Goal: Task Accomplishment & Management: Manage account settings

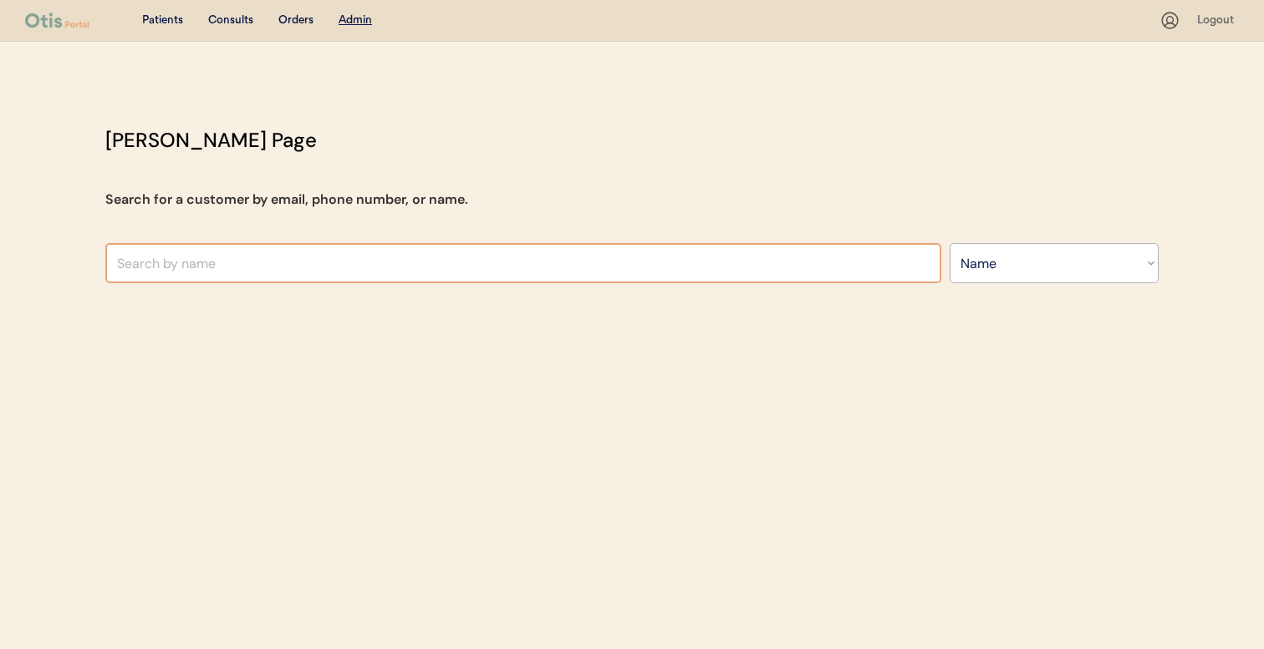
select select ""Name""
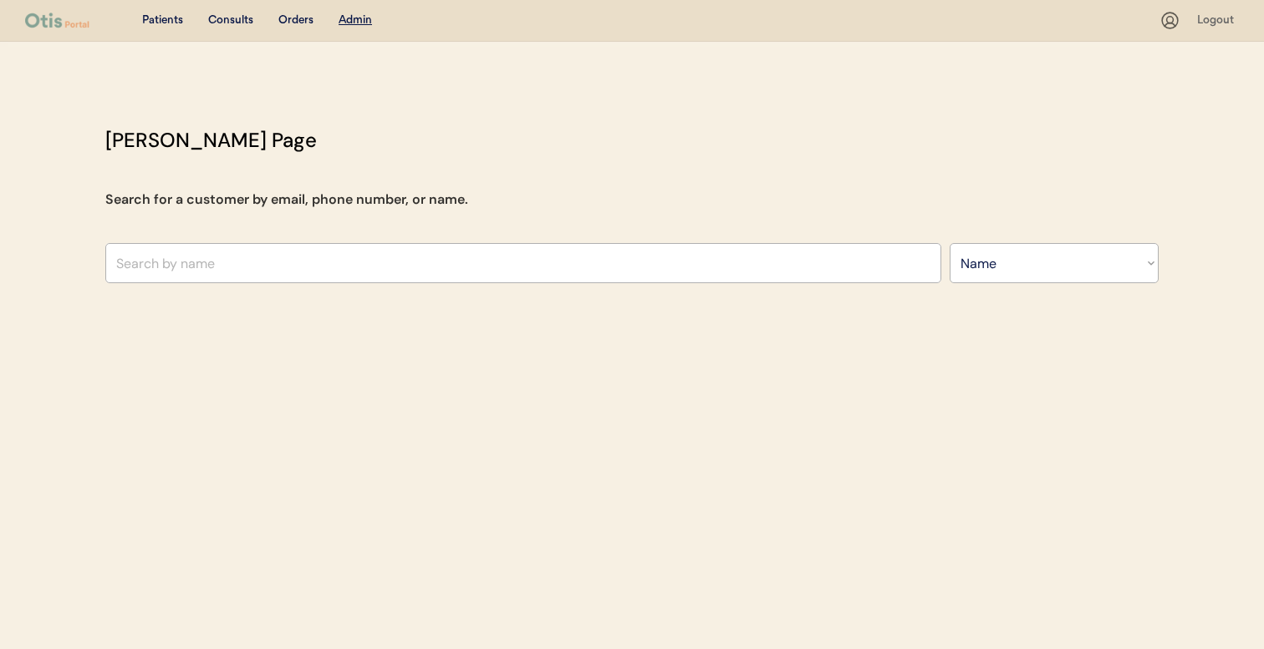
click at [461, 240] on div "Otis Admin Page Search for a customer by email, phone number, or name. Search B…" at bounding box center [632, 208] width 1087 height 166
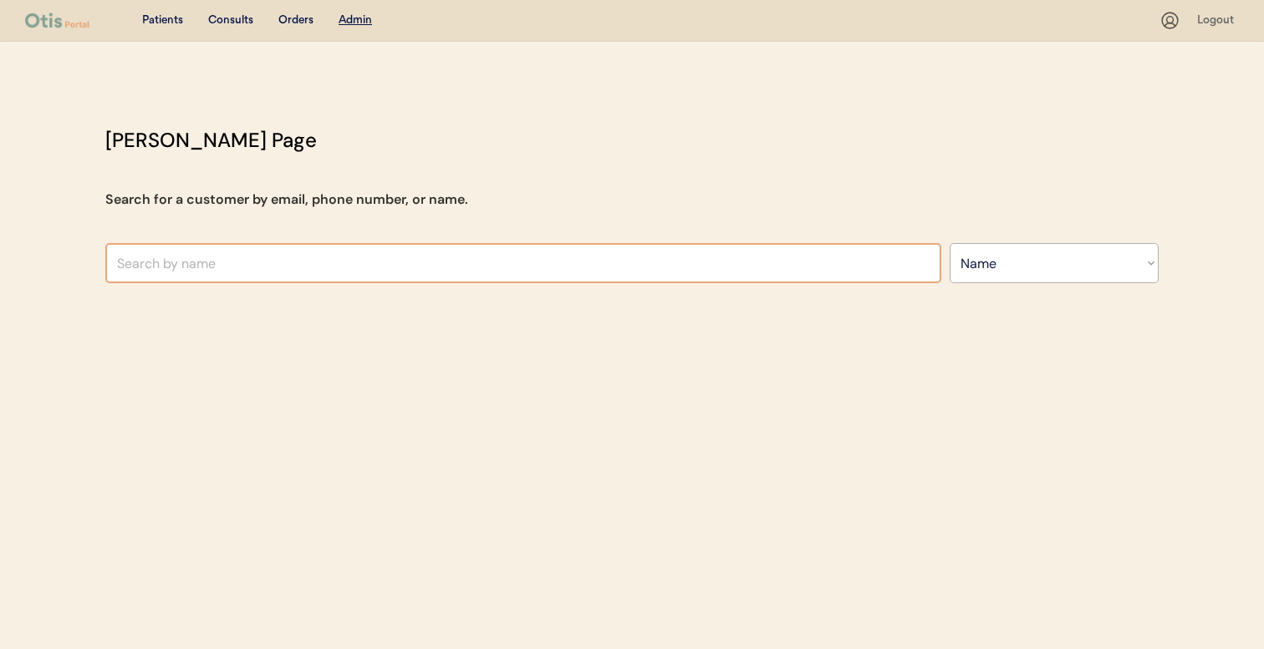
click at [449, 271] on input "text" at bounding box center [523, 263] width 836 height 40
paste input "madeleine"
type input "madeleine"
type input "madeleine Coloma"
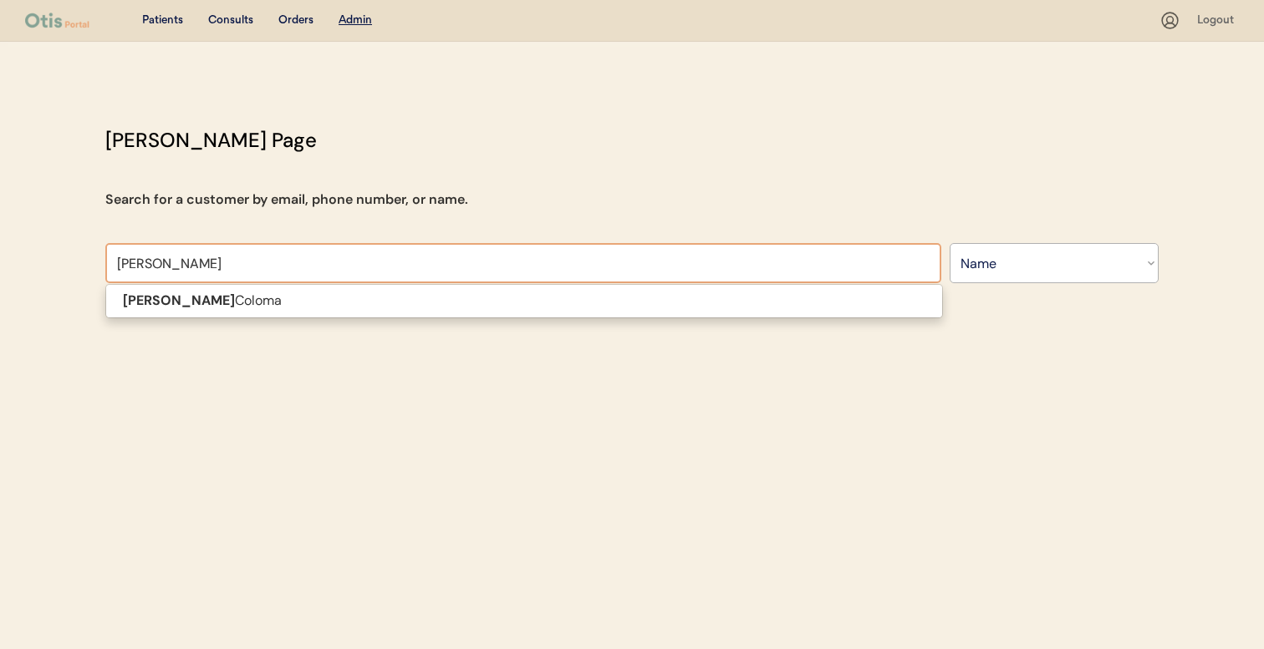
click at [440, 293] on p "Madeleine Coloma" at bounding box center [524, 301] width 836 height 24
type input "[PERSON_NAME]"
click at [440, 307] on div "Patients Consults Orders Admin Logout Otis Admin Page Search for a customer by …" at bounding box center [632, 324] width 1264 height 649
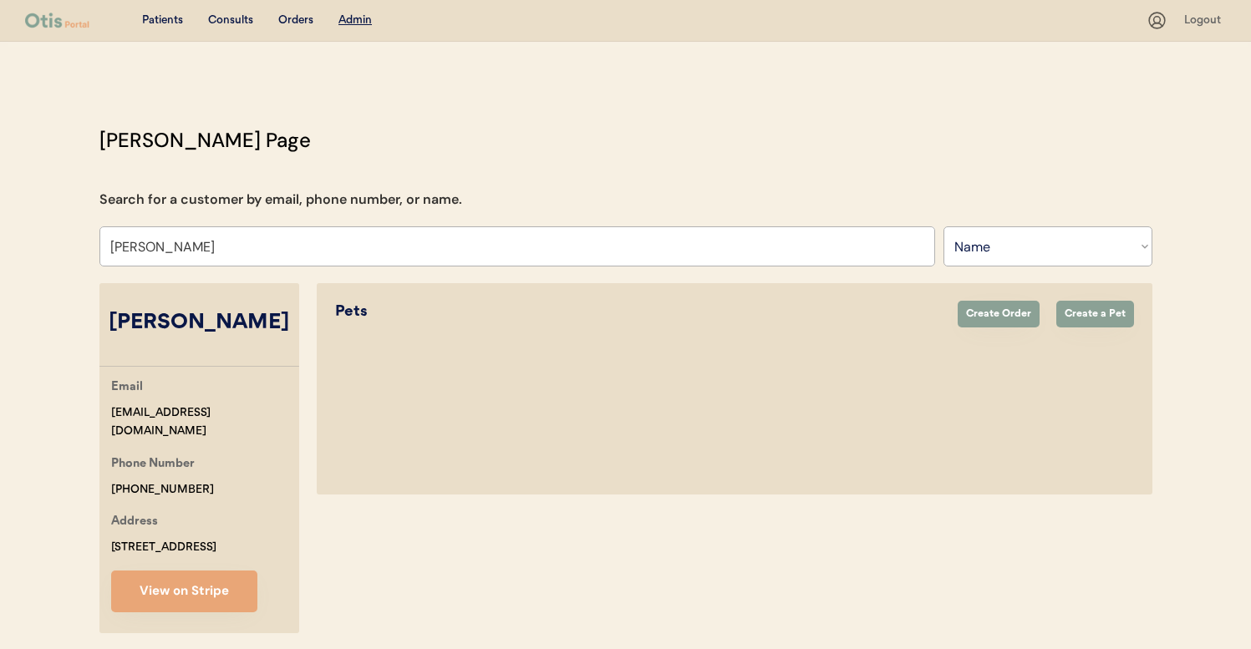
select select "true"
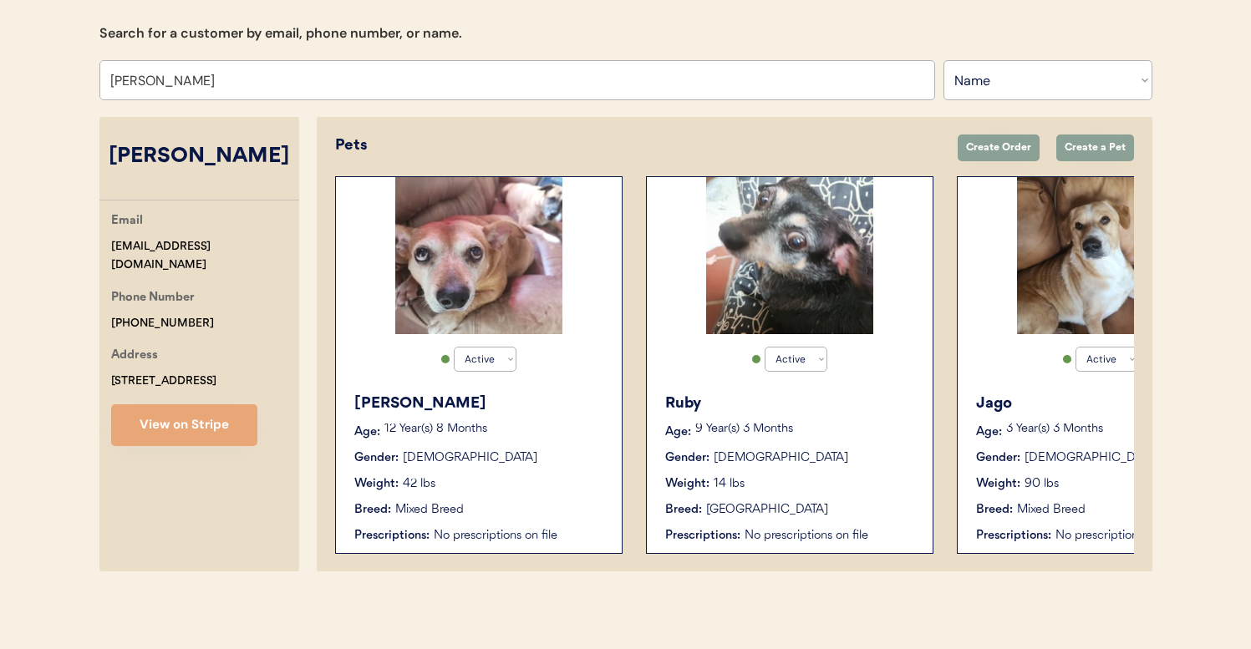
drag, startPoint x: 108, startPoint y: 140, endPoint x: 294, endPoint y: 140, distance: 186.4
click at [294, 141] on div "Madeleine Coloma" at bounding box center [199, 157] width 200 height 32
copy div "Madeleine Coloma"
click at [593, 405] on div "Rusty Age: 12 Year(s) 8 Months Gender: Male Weight: 42 lbs Breed: Mixed Breed P…" at bounding box center [478, 468] width 269 height 169
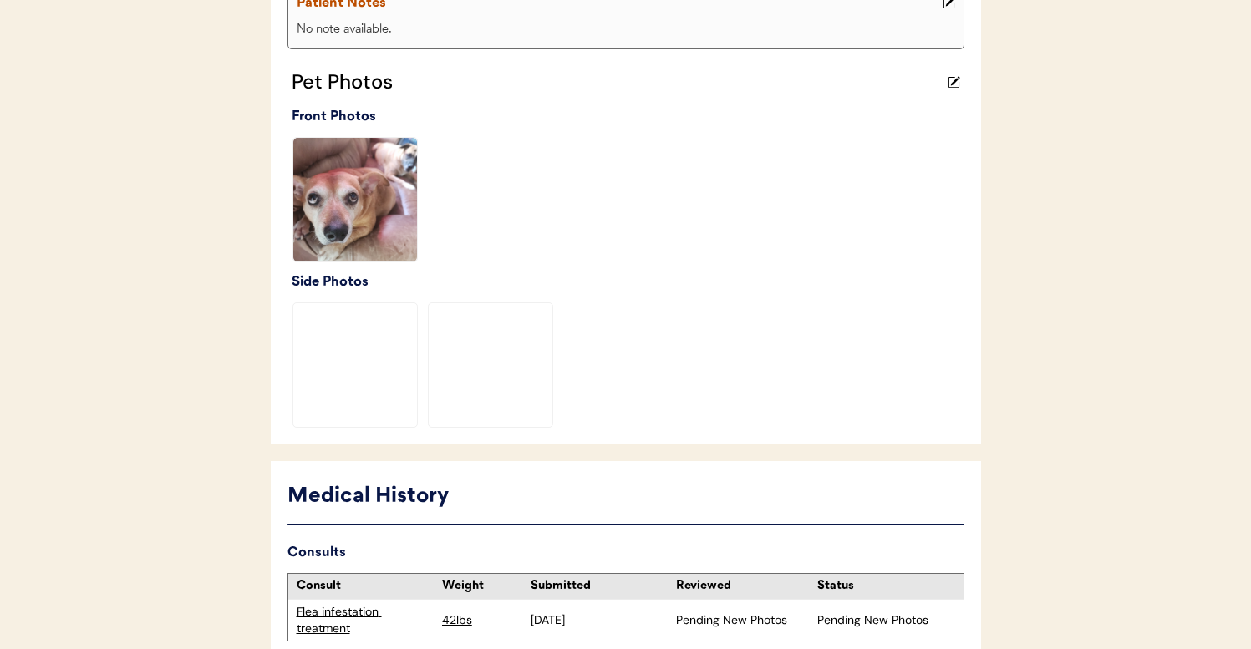
scroll to position [491, 0]
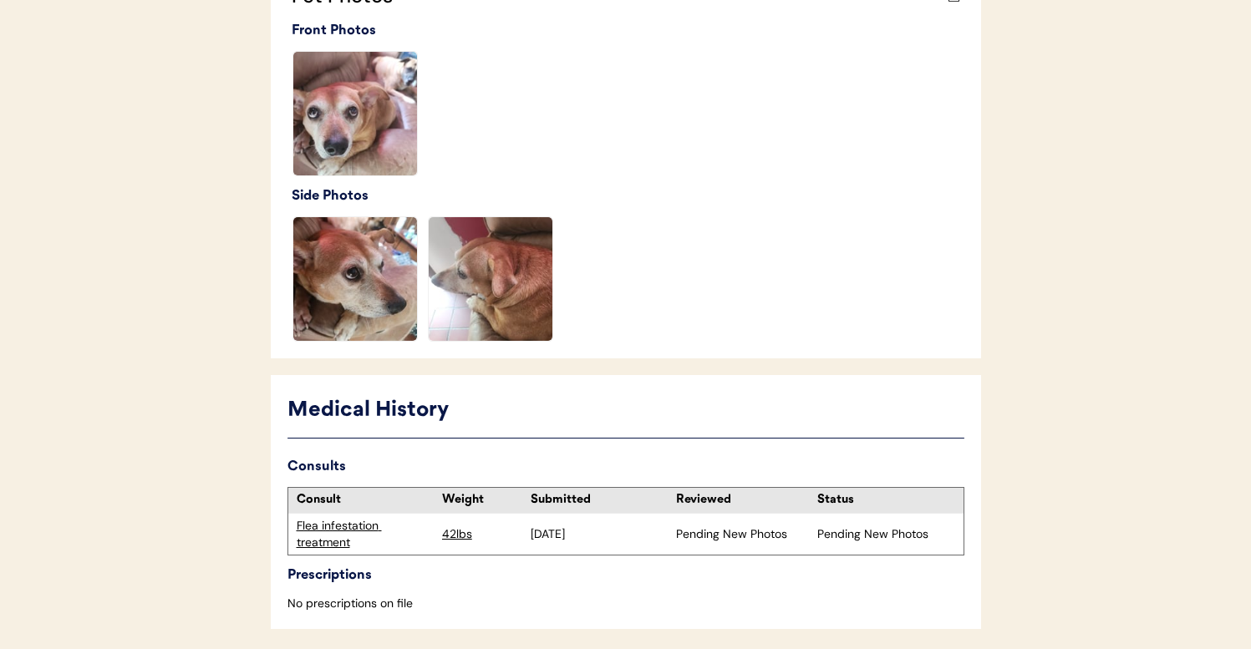
click at [360, 532] on div "Flea infestation treatment" at bounding box center [365, 534] width 137 height 33
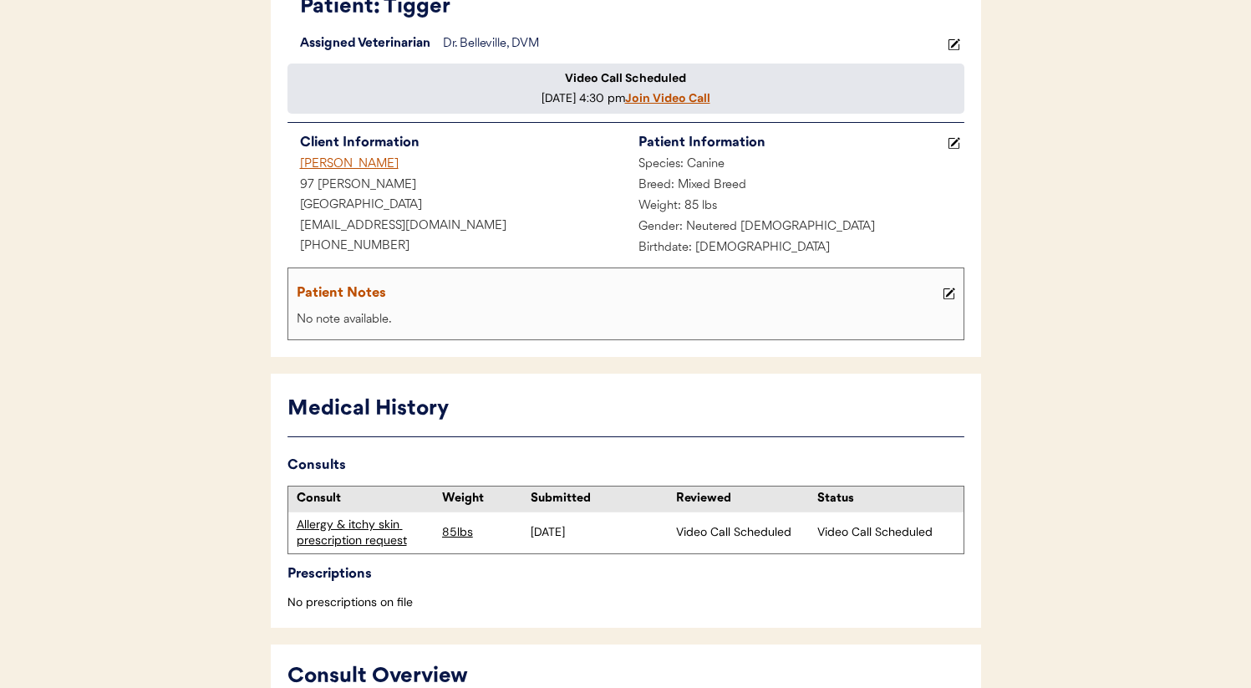
scroll to position [115, 0]
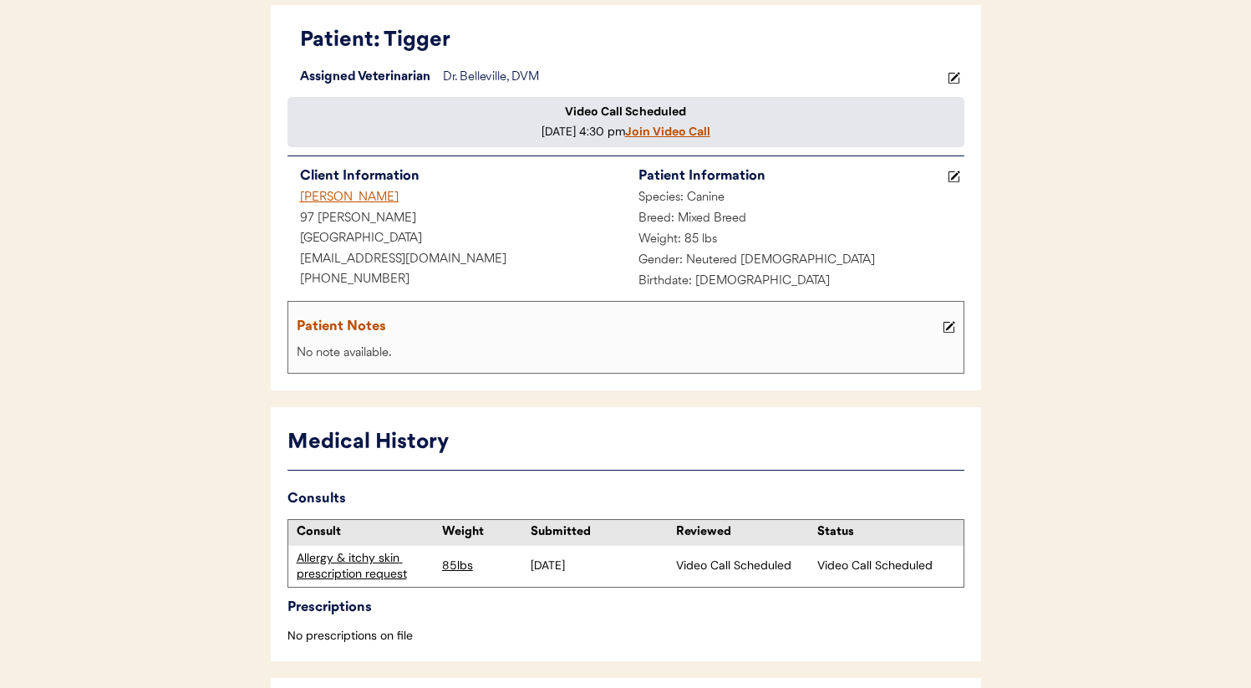
click at [493, 53] on div "Patient: Tigger" at bounding box center [632, 41] width 664 height 32
click at [511, 69] on div "Dr. Belleville, DVM" at bounding box center [693, 78] width 501 height 21
click at [955, 75] on use at bounding box center [954, 78] width 12 height 12
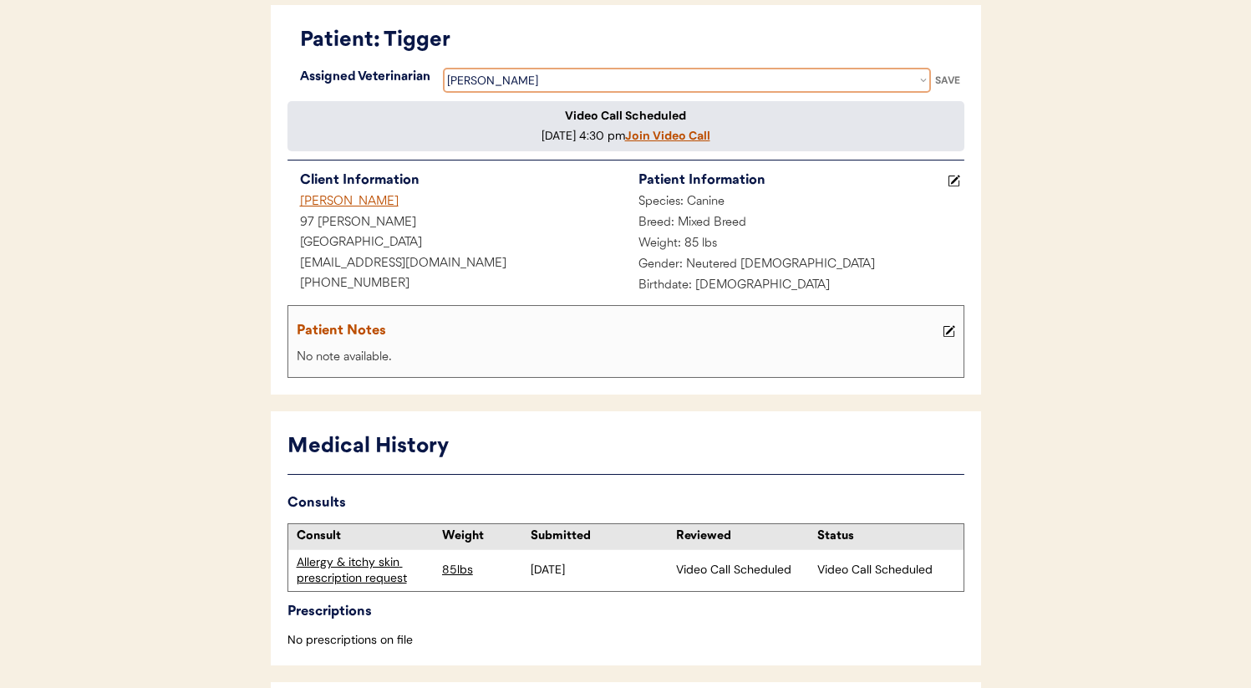
click at [543, 83] on select "Veterinarian [PERSON_NAME] [PERSON_NAME] [PERSON_NAME] [PERSON_NAME]" at bounding box center [687, 80] width 488 height 25
select select ""1348695171700984260__LOOKUP__1716320642479x358736860840021000""
click at [443, 68] on select "Veterinarian [PERSON_NAME] [PERSON_NAME] [PERSON_NAME] [PERSON_NAME]" at bounding box center [687, 80] width 488 height 25
click at [955, 79] on div "SAVE" at bounding box center [947, 80] width 33 height 10
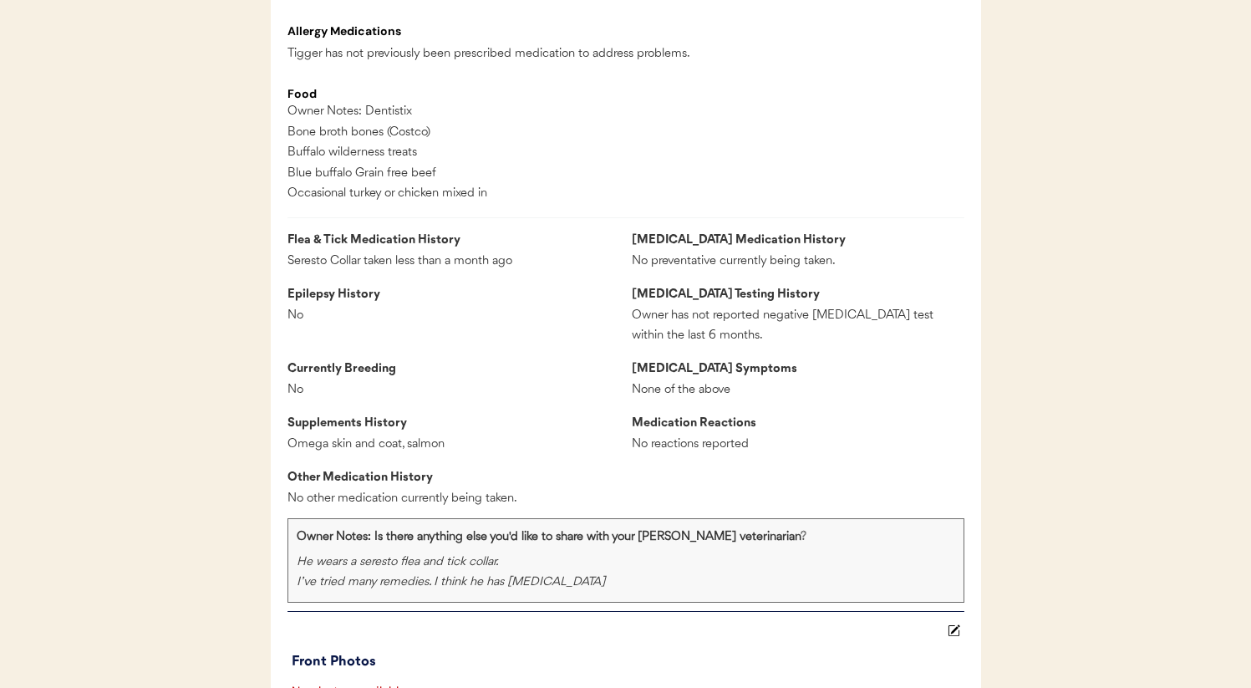
scroll to position [1328, 0]
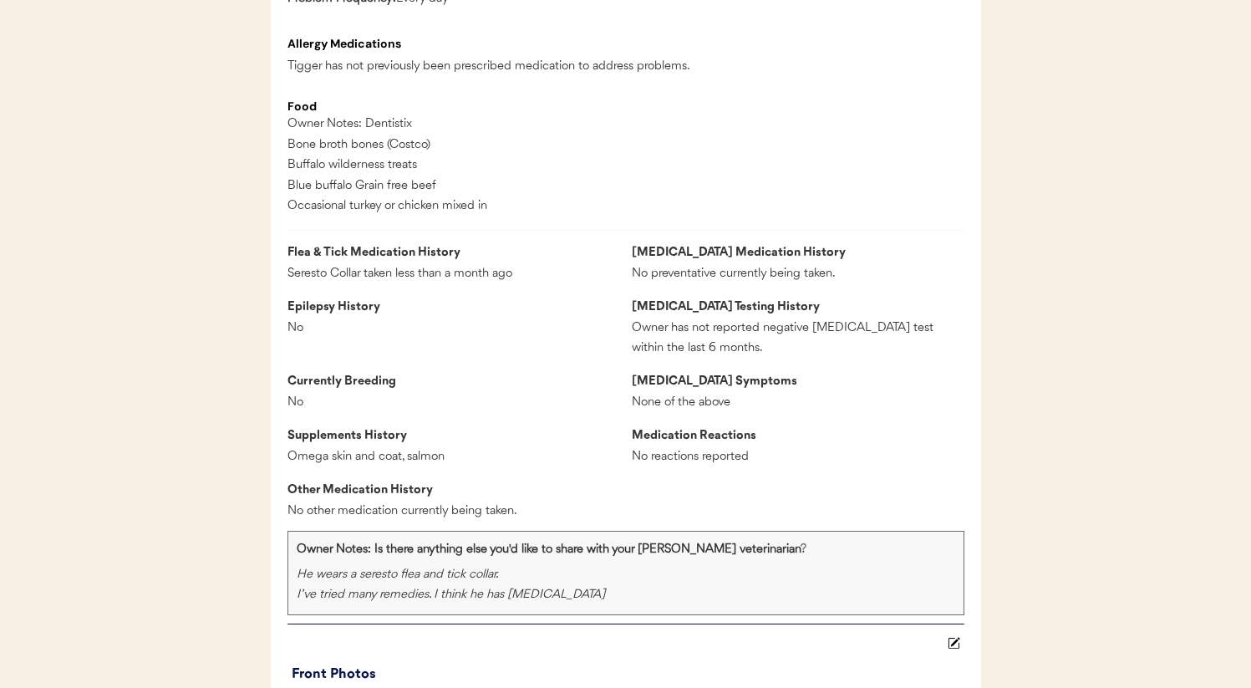
click at [213, 350] on div "Patients Consults Orders Admin Logout ← Return to Dashboard Patient: Tigger Loa…" at bounding box center [625, 311] width 1251 height 3278
